Goal: Contribute content: Contribute content

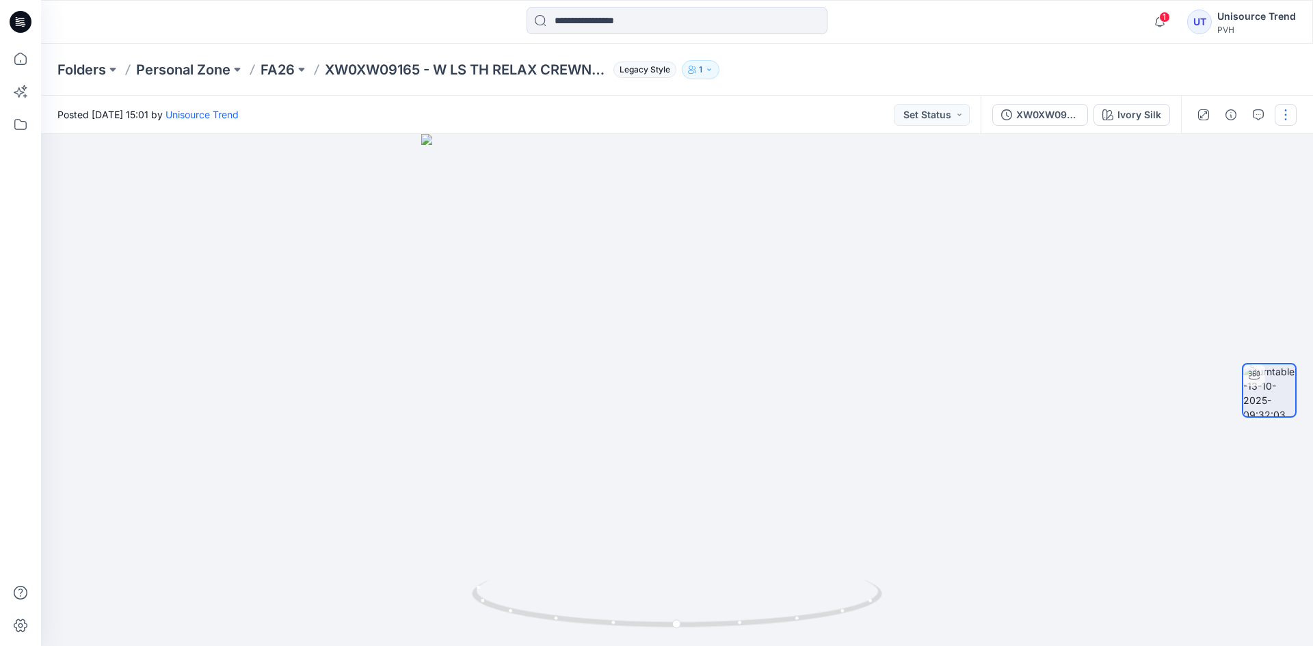
drag, startPoint x: 1298, startPoint y: 121, endPoint x: 1290, endPoint y: 121, distance: 7.5
click at [1298, 121] on div at bounding box center [1244, 115] width 127 height 38
click at [1285, 123] on button "button" at bounding box center [1286, 115] width 22 height 22
click at [1187, 155] on button "Edit" at bounding box center [1229, 146] width 126 height 25
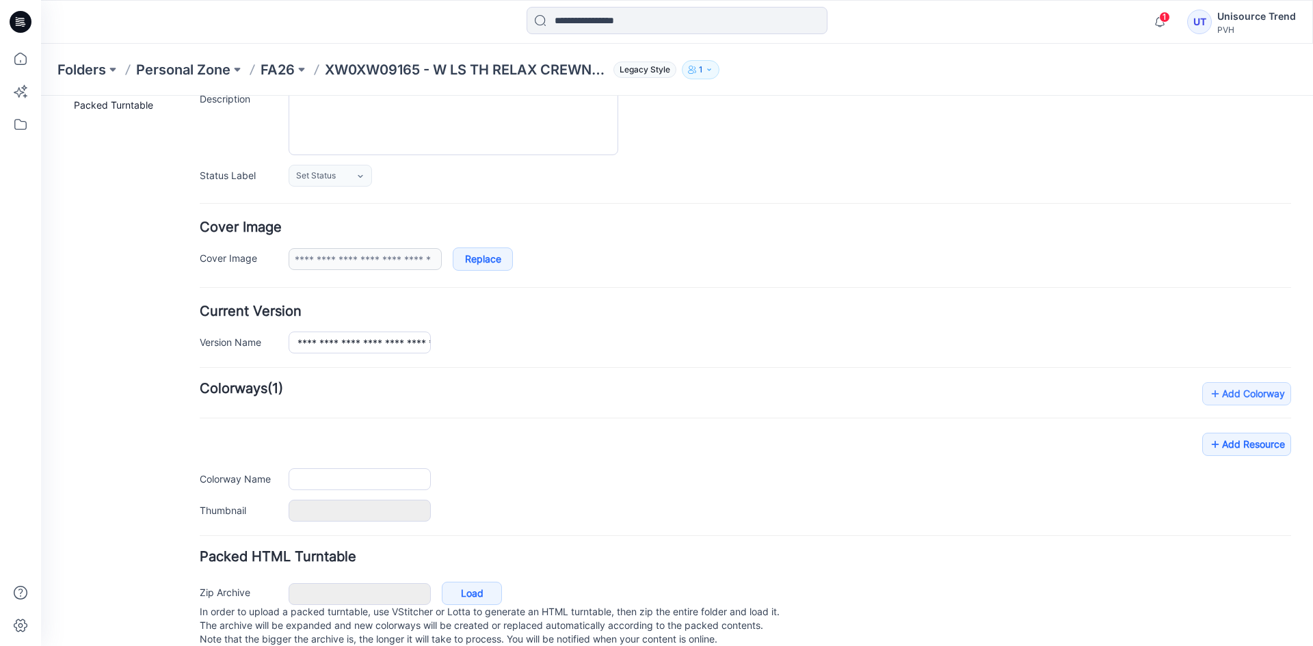
type input "**********"
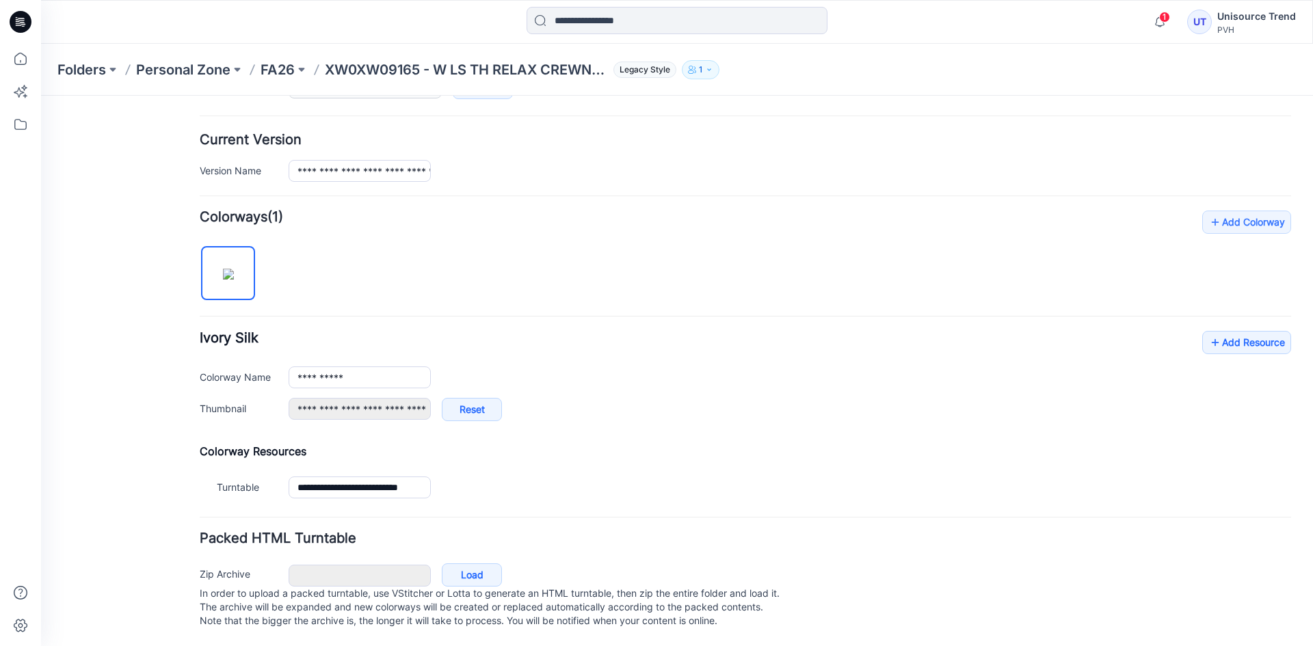
scroll to position [326, 0]
click at [1210, 337] on icon at bounding box center [1216, 343] width 14 height 22
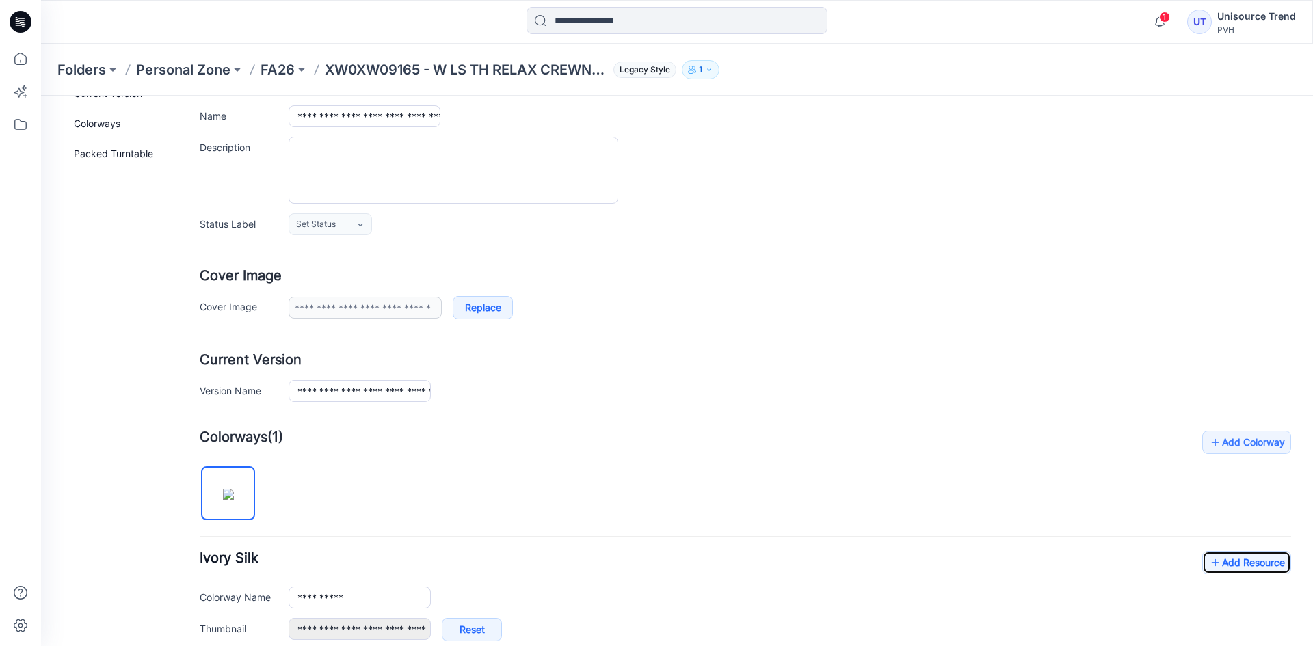
scroll to position [0, 0]
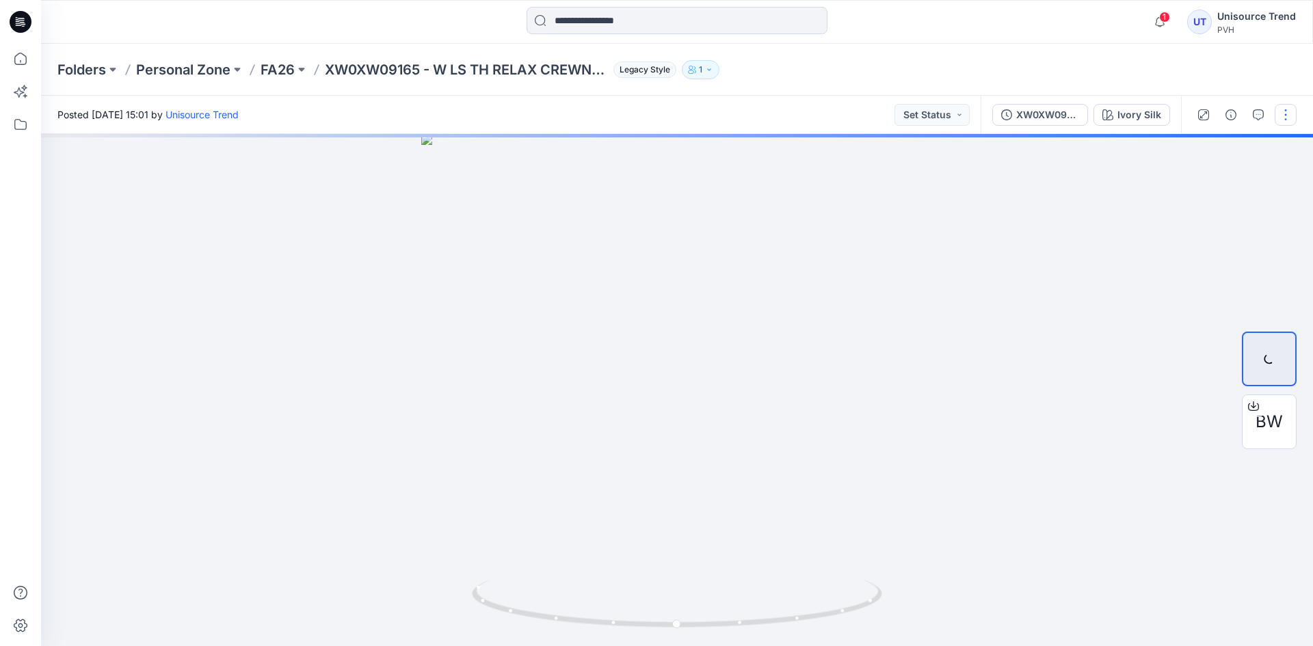
click at [1285, 109] on button "button" at bounding box center [1286, 115] width 22 height 22
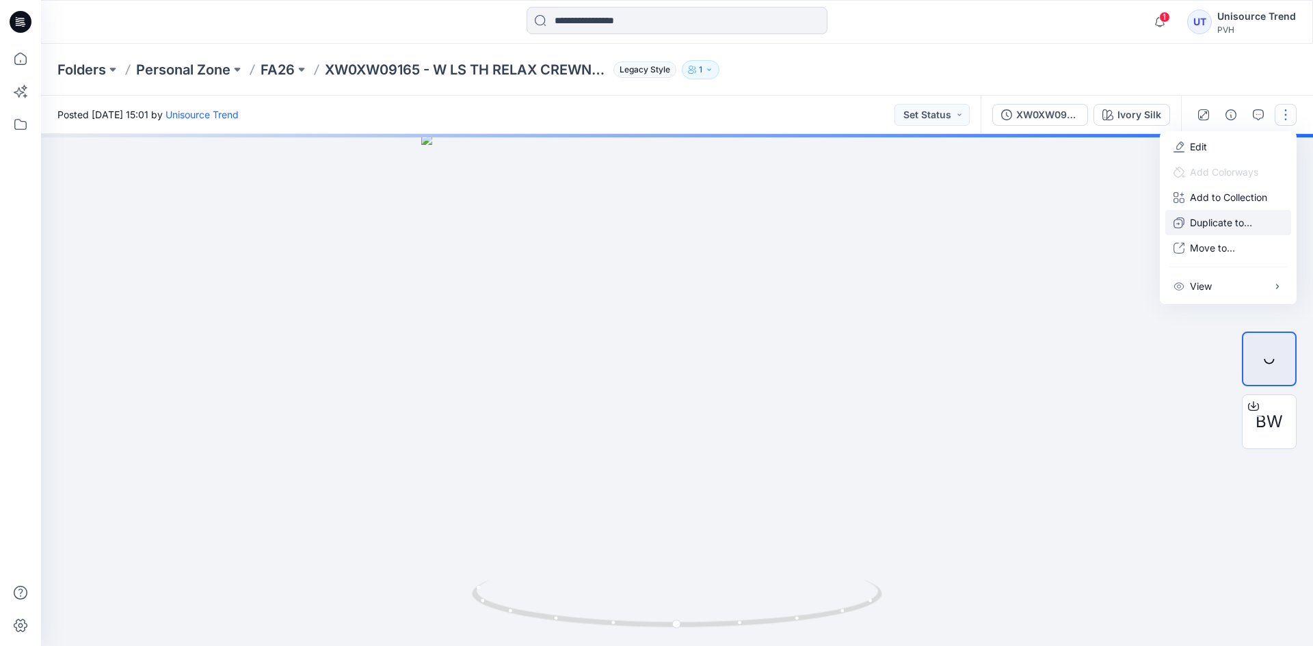
click at [1206, 217] on p "Duplicate to..." at bounding box center [1221, 222] width 62 height 14
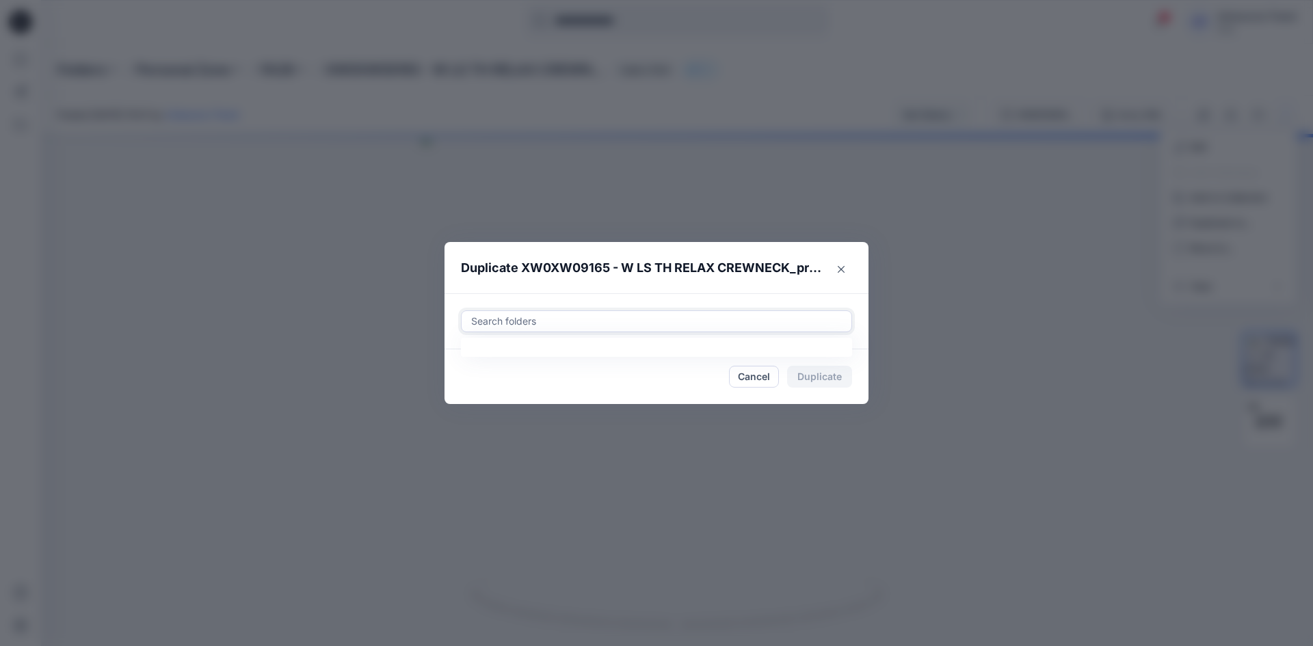
click at [540, 318] on div at bounding box center [656, 321] width 373 height 16
click at [482, 355] on div at bounding box center [481, 355] width 11 height 11
type input "********"
click at [458, 393] on footer "Cancel Duplicate" at bounding box center [657, 377] width 424 height 55
click at [808, 378] on button "Duplicate" at bounding box center [819, 377] width 65 height 22
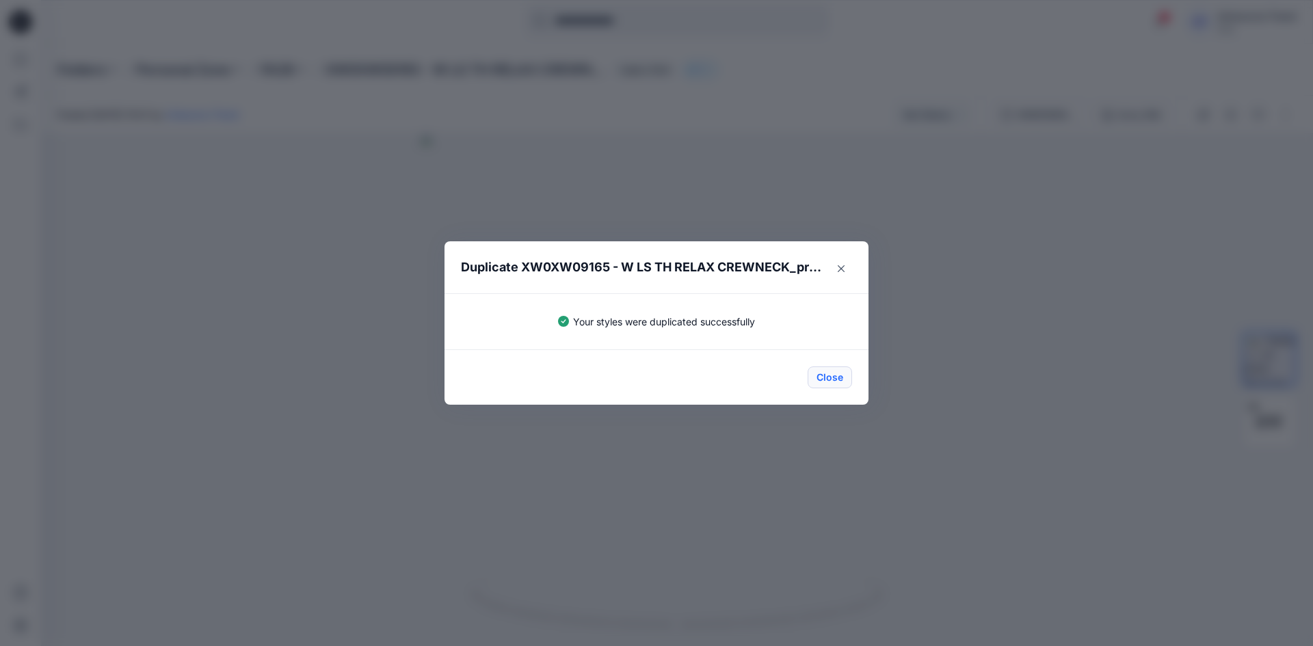
click at [832, 376] on button "Close" at bounding box center [830, 378] width 44 height 22
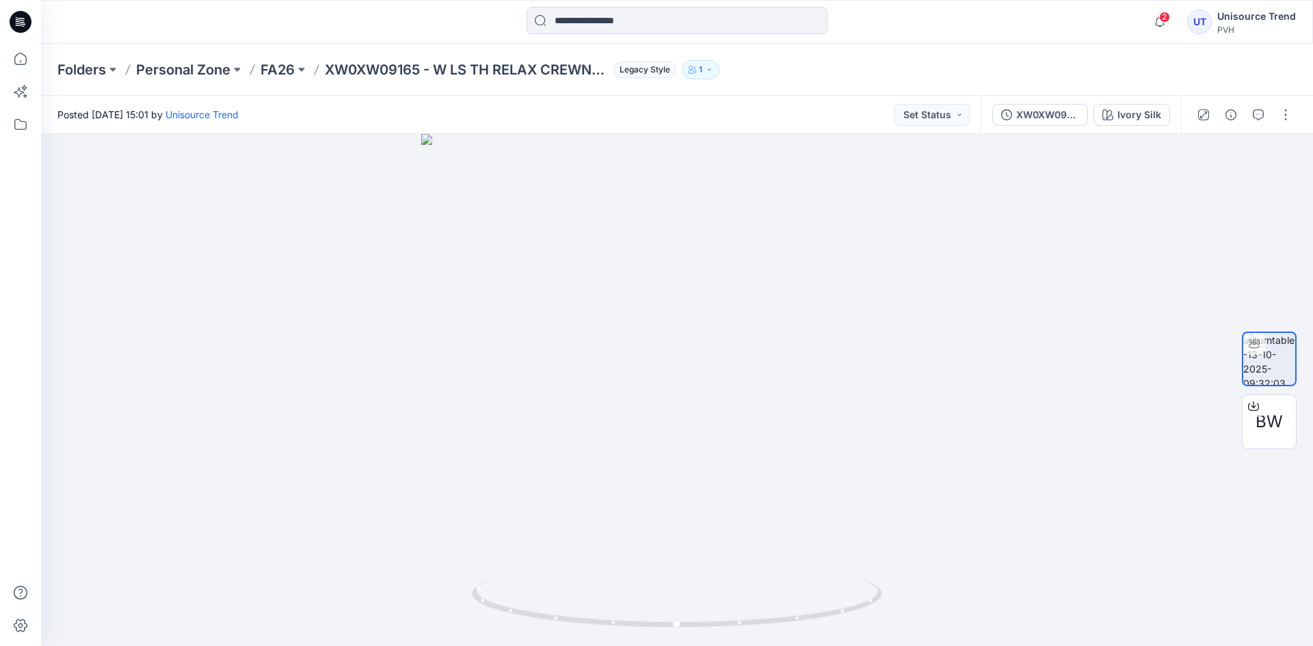
drag, startPoint x: 26, startPoint y: 16, endPoint x: 49, endPoint y: 1, distance: 26.8
click at [26, 16] on icon at bounding box center [21, 22] width 22 height 22
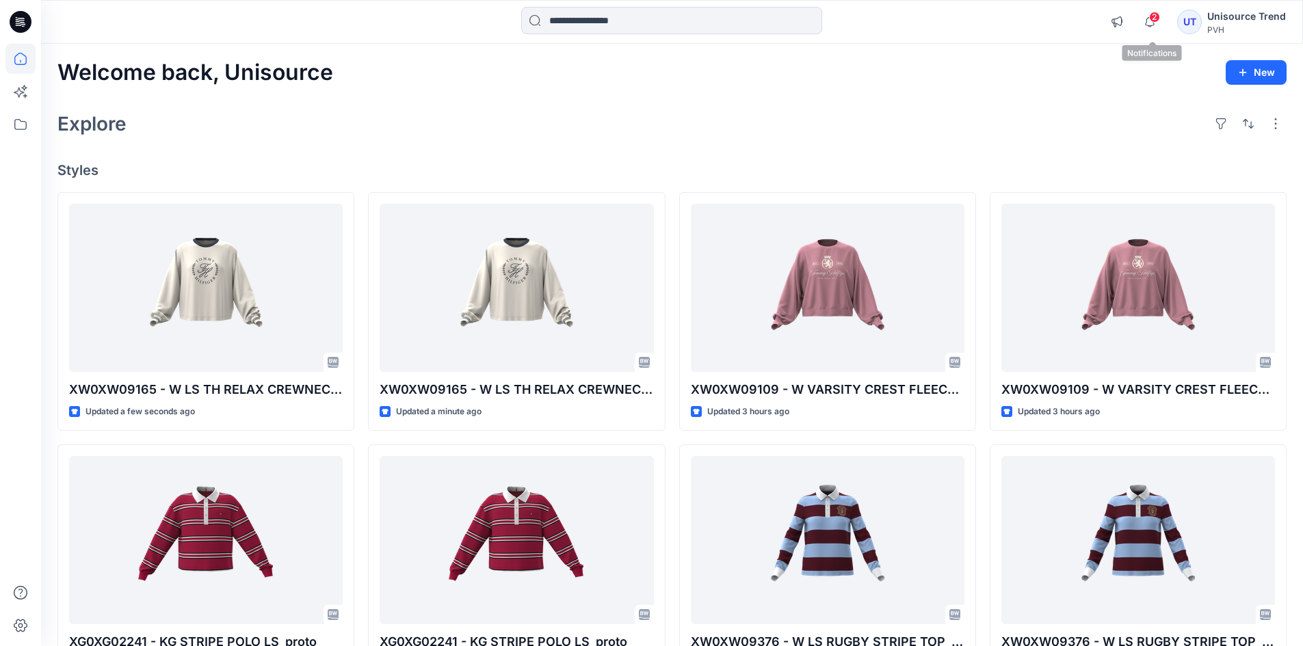
click at [1157, 20] on span "2" at bounding box center [1154, 17] width 11 height 11
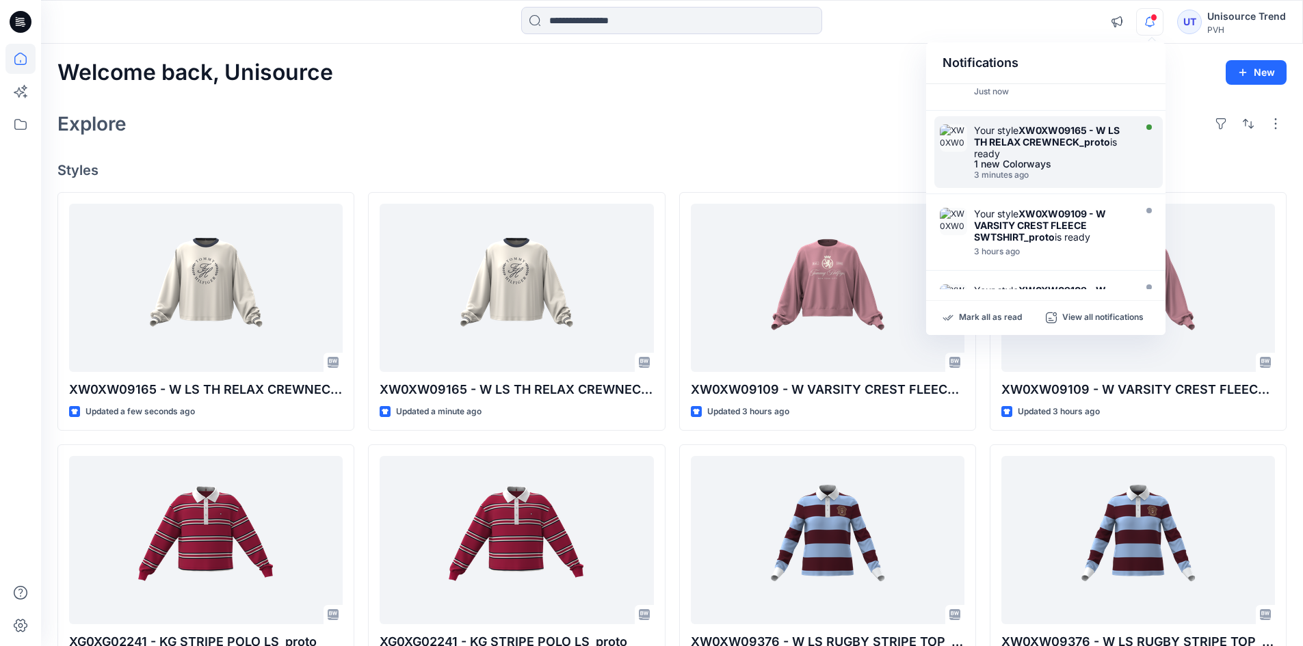
scroll to position [68, 0]
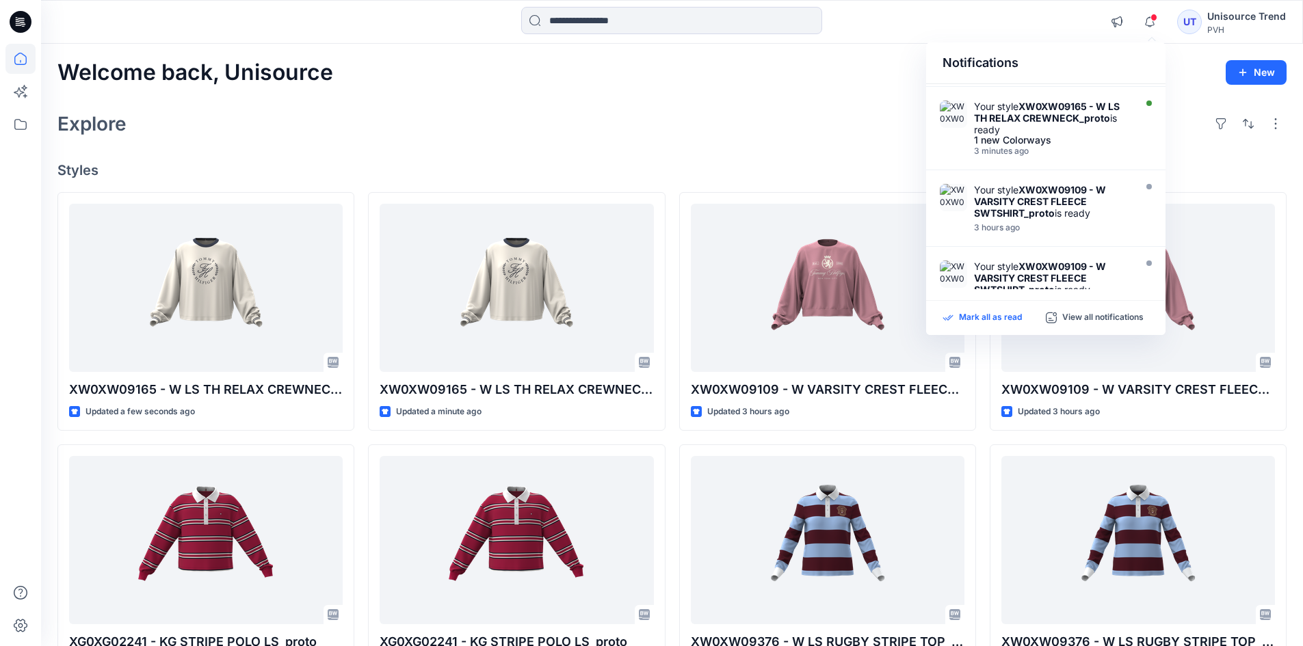
click at [989, 314] on p "Mark all as read" at bounding box center [990, 318] width 63 height 12
click at [770, 108] on div "Explore" at bounding box center [671, 123] width 1229 height 33
